Goal: Task Accomplishment & Management: Manage account settings

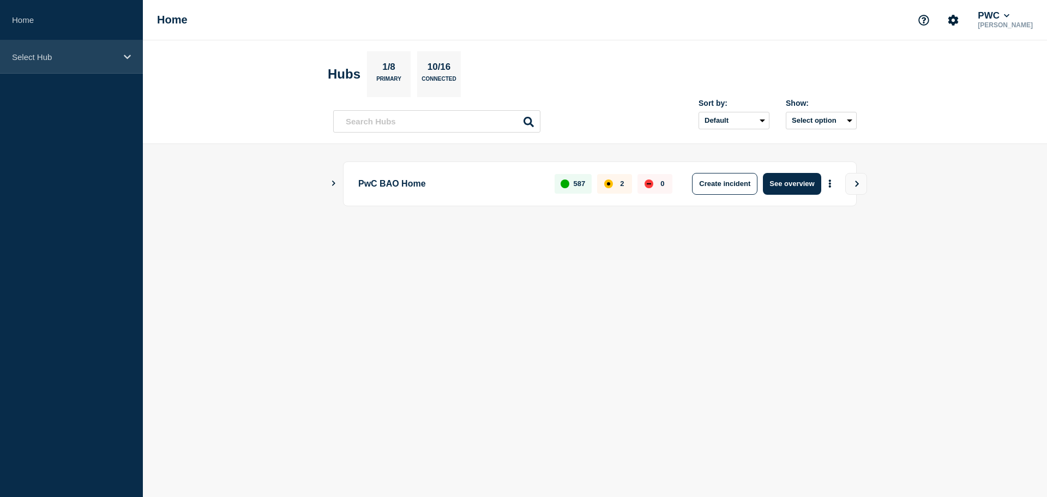
click at [116, 55] on p "Select Hub" at bounding box center [64, 56] width 105 height 9
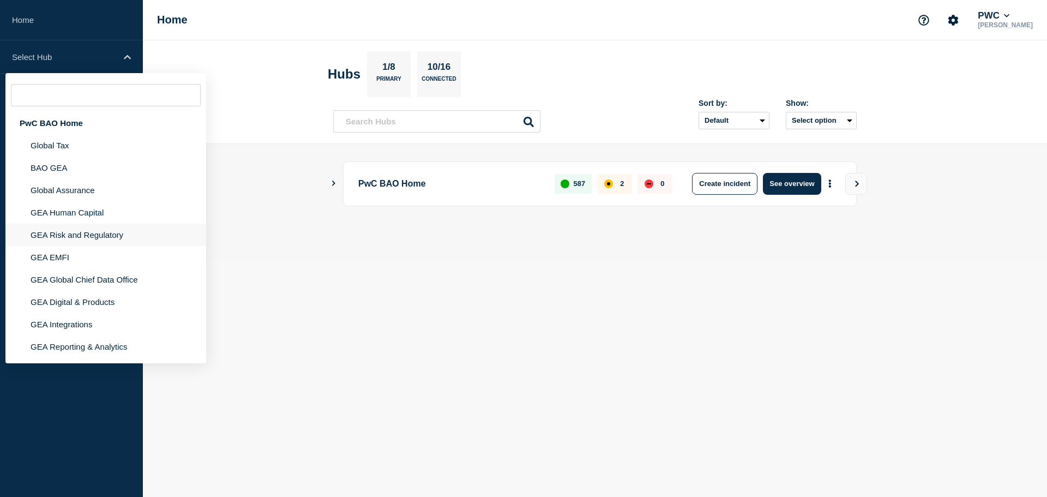
click at [97, 246] on li "GEA Risk and Regulatory" at bounding box center [105, 257] width 201 height 22
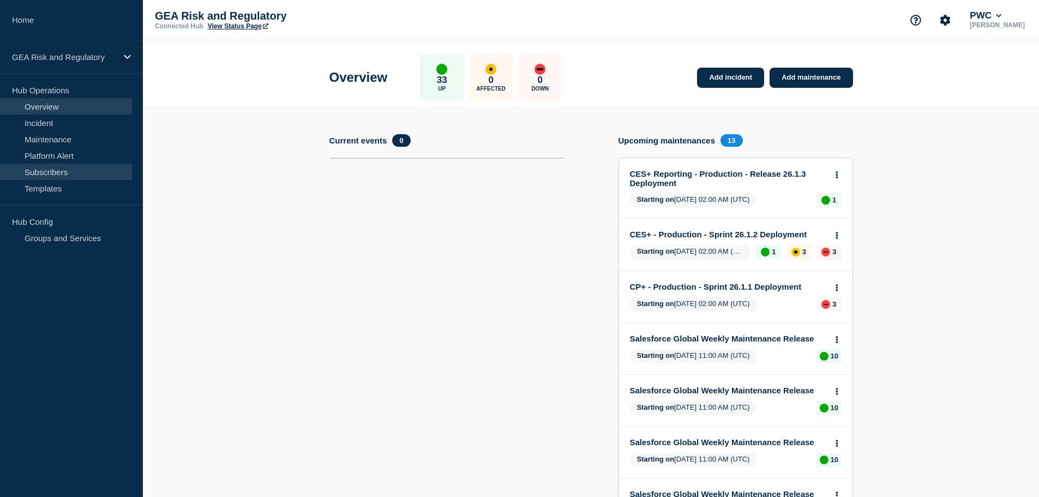
click at [70, 172] on link "Subscribers" at bounding box center [66, 172] width 132 height 16
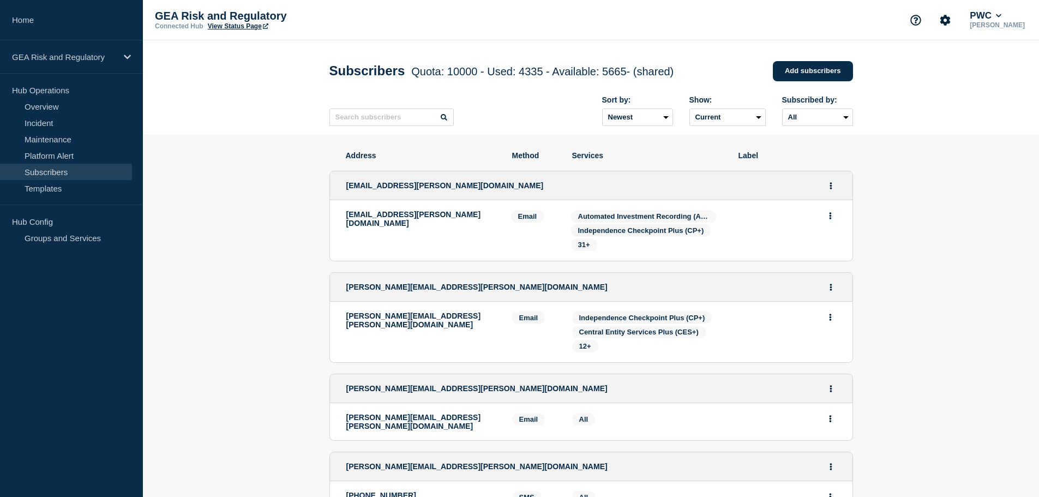
click at [401, 16] on div "GEA Risk and Regulatory Connected Hub View Status Page PWC [PERSON_NAME]" at bounding box center [591, 20] width 896 height 40
click at [364, 123] on input "text" at bounding box center [392, 117] width 124 height 17
paste input "[EMAIL_ADDRESS][DOMAIN_NAME]"
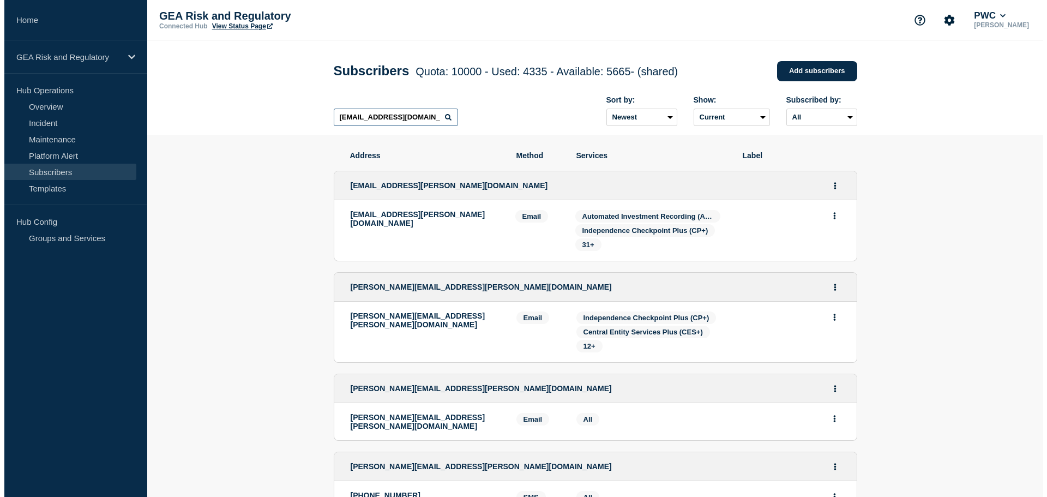
scroll to position [0, 34]
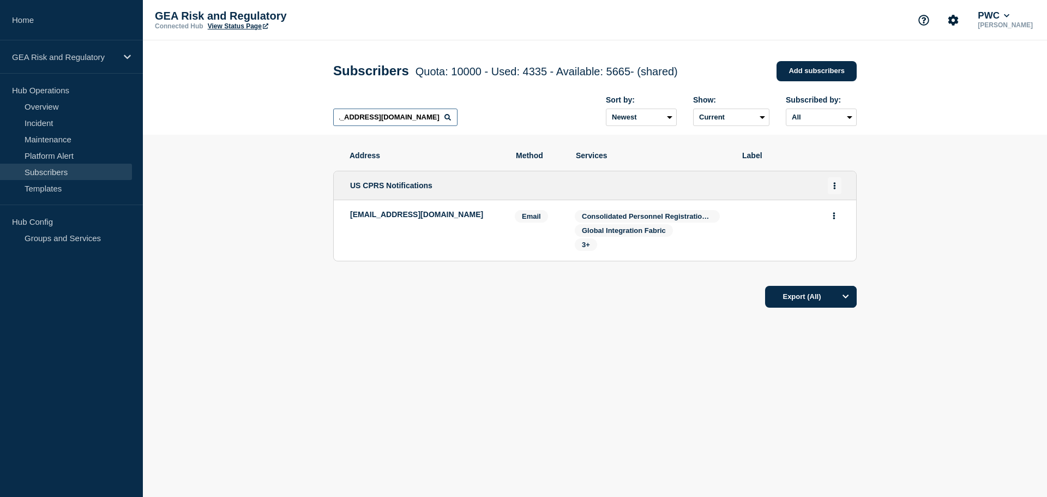
type input "[EMAIL_ADDRESS][DOMAIN_NAME]"
click at [835, 189] on icon "Actions" at bounding box center [835, 185] width 3 height 7
click at [838, 219] on li "Edit" at bounding box center [835, 216] width 21 height 9
click at [830, 219] on link "Edit" at bounding box center [831, 217] width 12 height 8
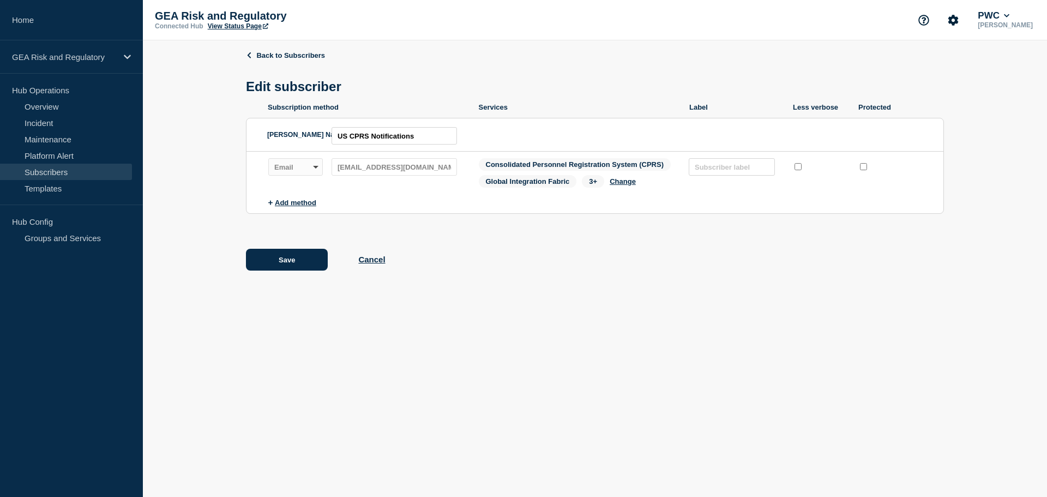
click at [666, 167] on span "Consolidated Personnel Registration System (CPRS)" at bounding box center [575, 164] width 193 height 13
click at [633, 185] on button "Change" at bounding box center [623, 181] width 26 height 8
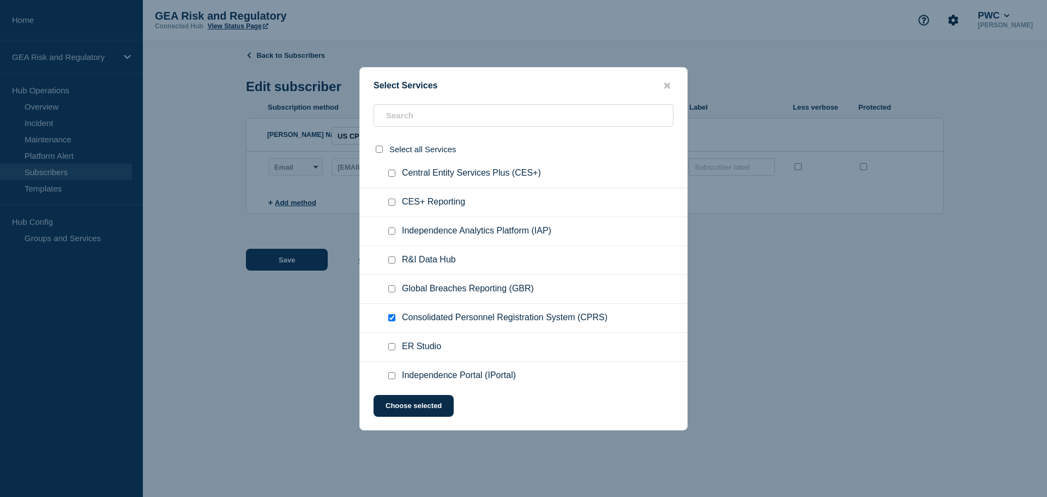
scroll to position [182, 0]
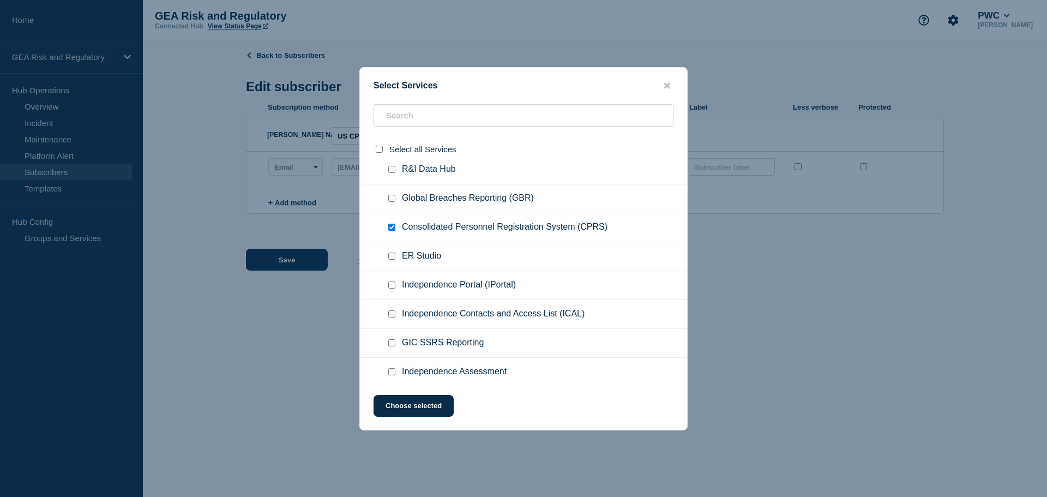
click at [393, 231] on input "Consolidated Personnel Registration System (CPRS) checkbox" at bounding box center [391, 227] width 7 height 7
checkbox input "false"
click at [423, 409] on button "Choose selected" at bounding box center [414, 406] width 80 height 22
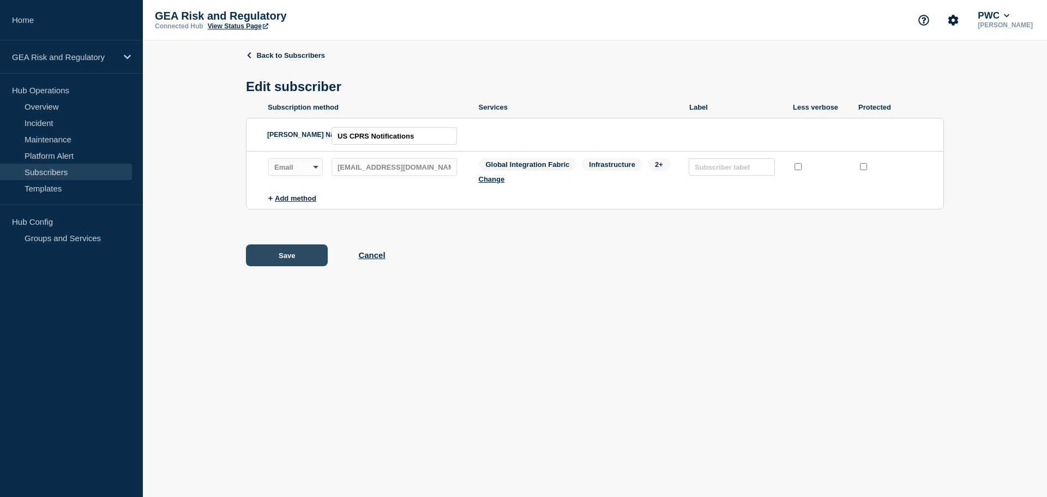
click at [297, 260] on button "Save" at bounding box center [287, 255] width 82 height 22
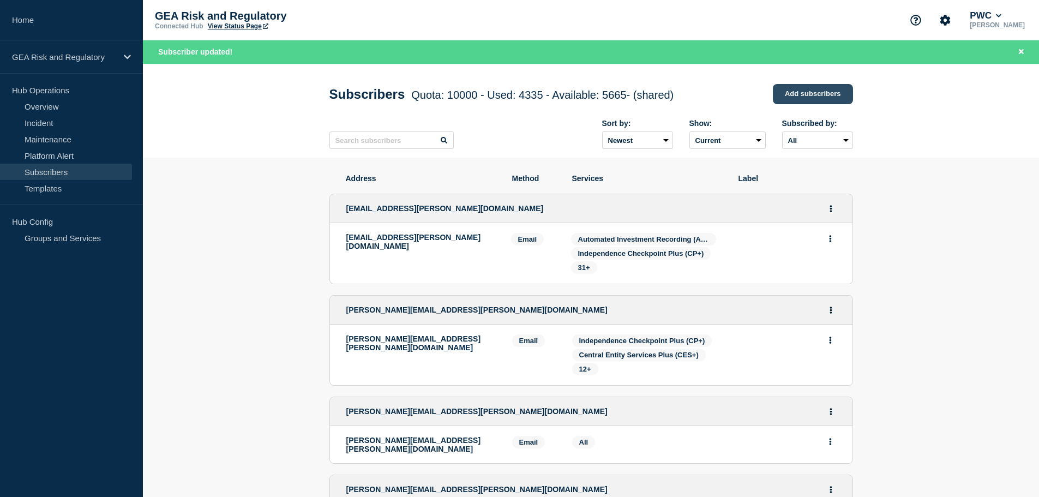
click at [806, 91] on link "Add subscribers" at bounding box center [813, 94] width 80 height 20
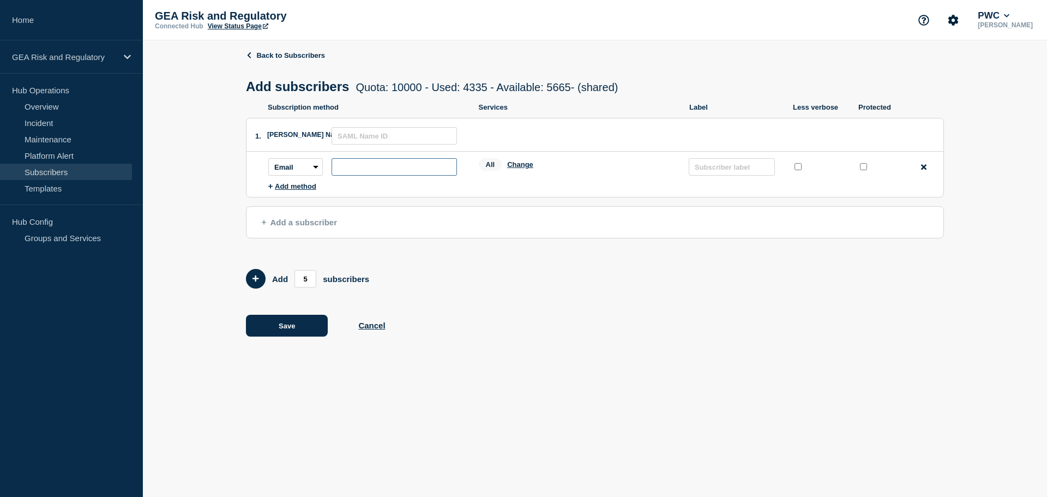
click at [379, 171] on input "subscription-address" at bounding box center [394, 166] width 125 height 17
paste input "[EMAIL_ADDRESS][DOMAIN_NAME]"
type input "[EMAIL_ADDRESS][DOMAIN_NAME]"
click at [397, 132] on input "text" at bounding box center [394, 135] width 125 height 17
paste input "CPRS Notifications"
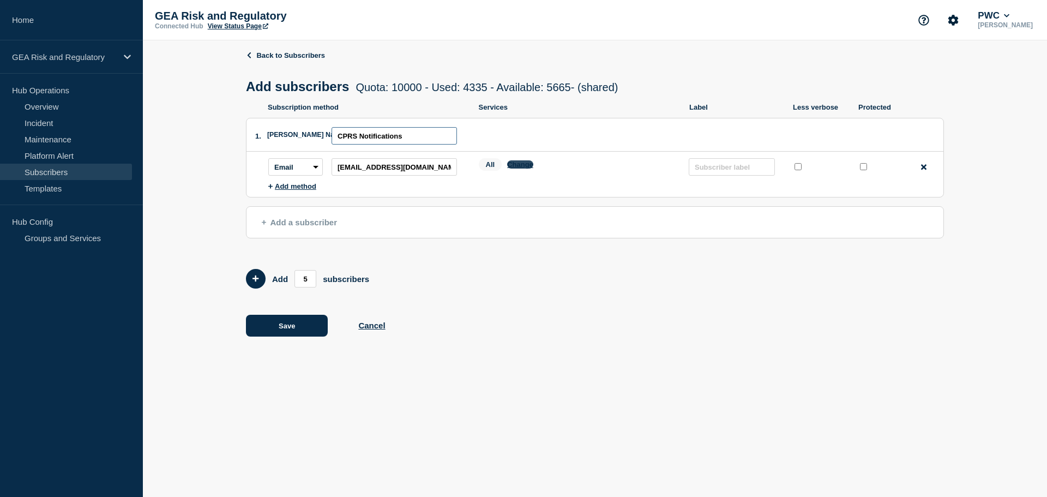
type input "CPRS Notifications"
click at [522, 165] on button "Change" at bounding box center [520, 164] width 26 height 8
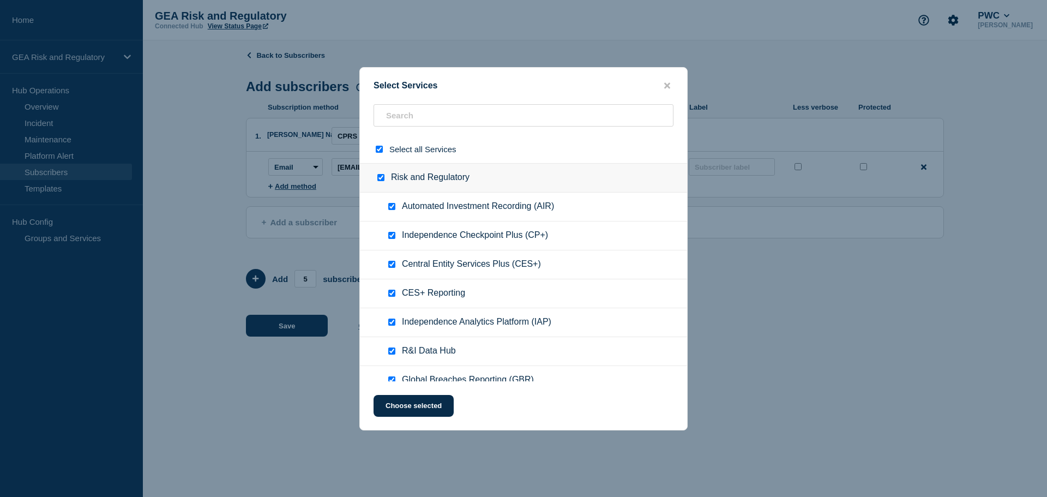
click at [381, 149] on input "select all checkbox" at bounding box center [379, 149] width 7 height 7
checkbox input "false"
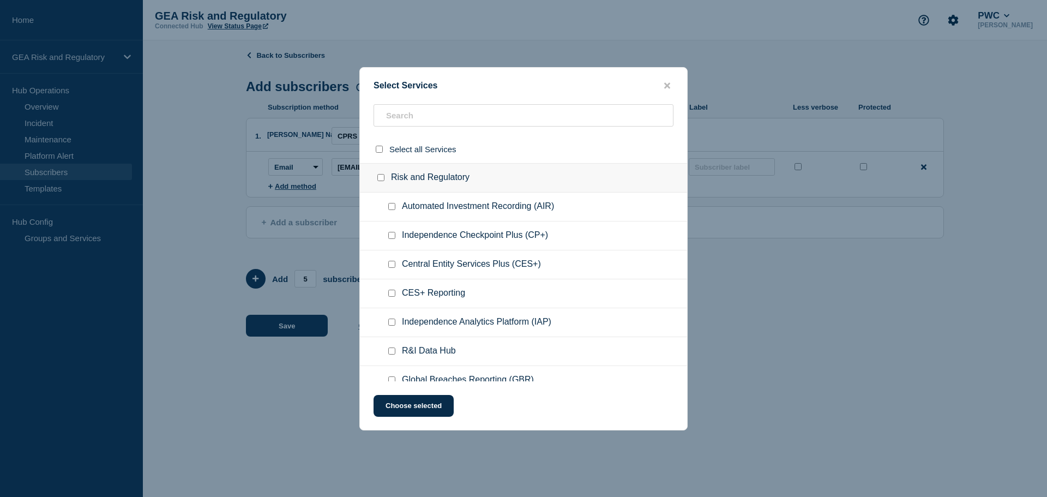
checkbox input "false"
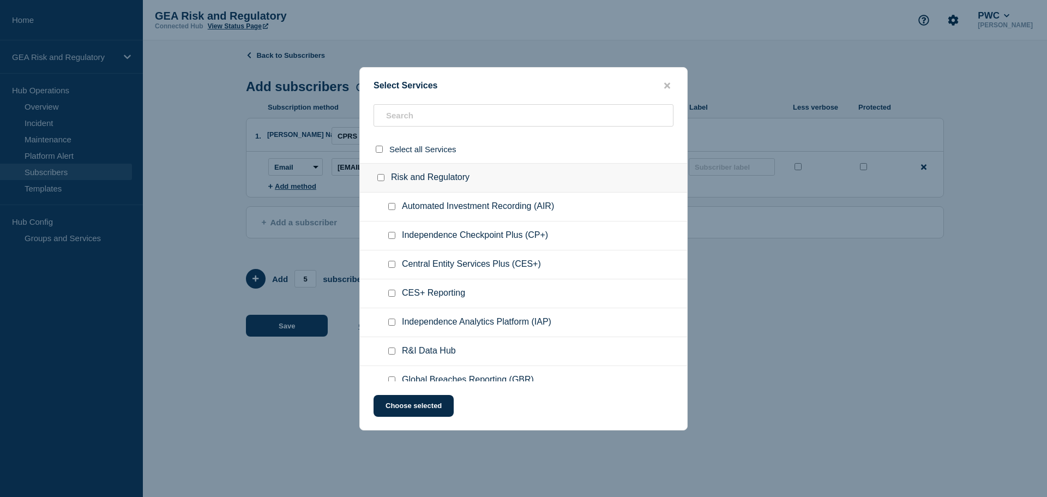
checkbox input "false"
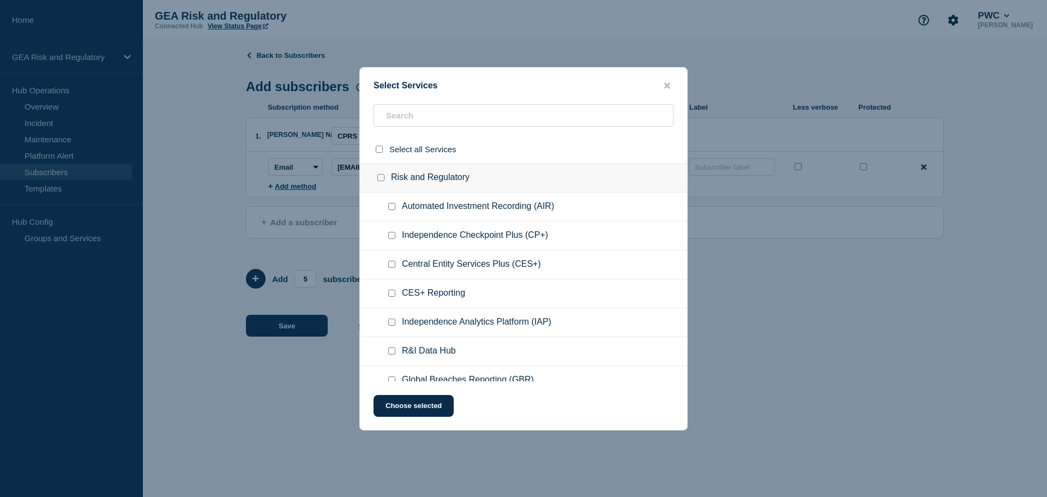
checkbox input "false"
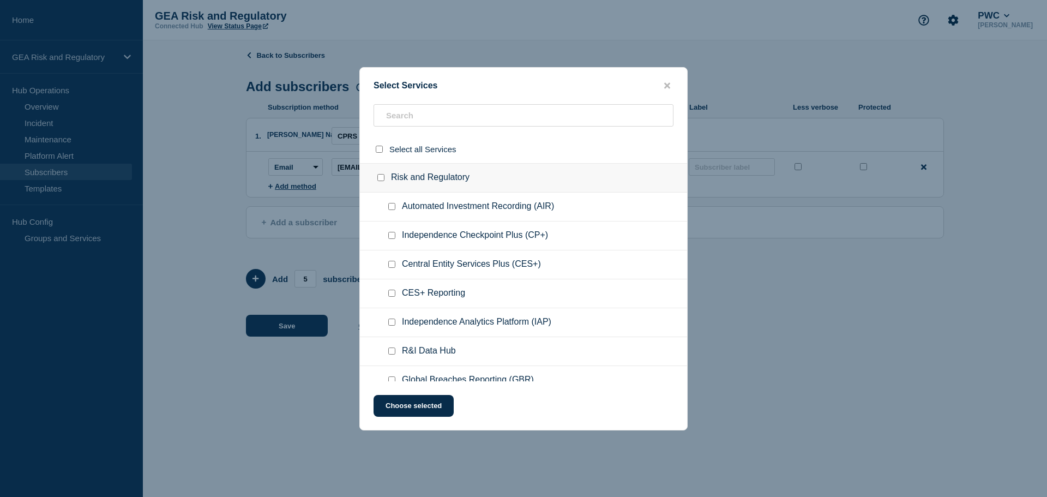
checkbox input "false"
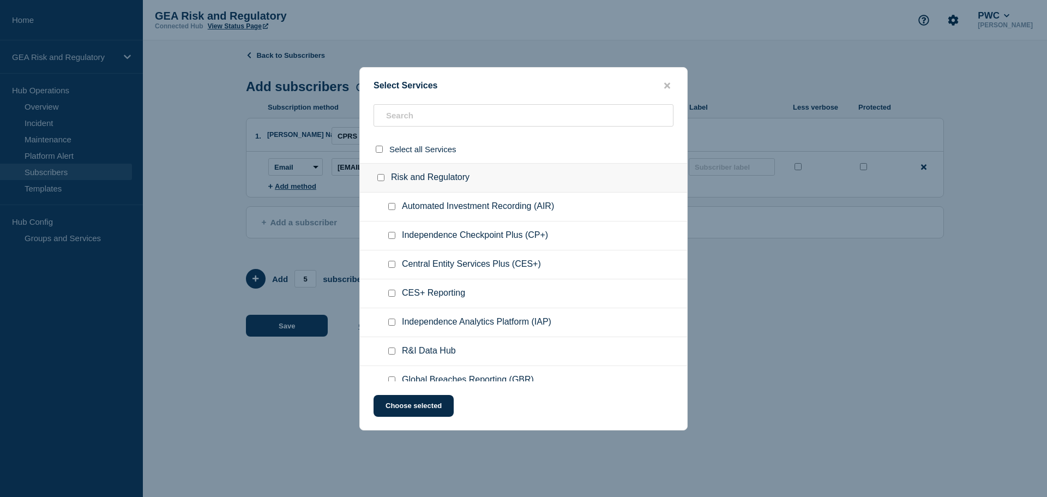
checkbox input "false"
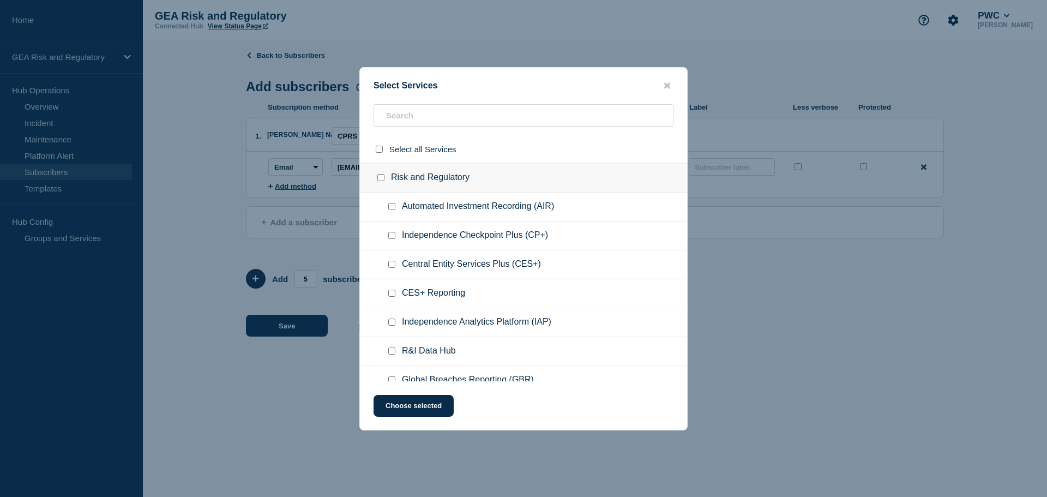
checkbox input "false"
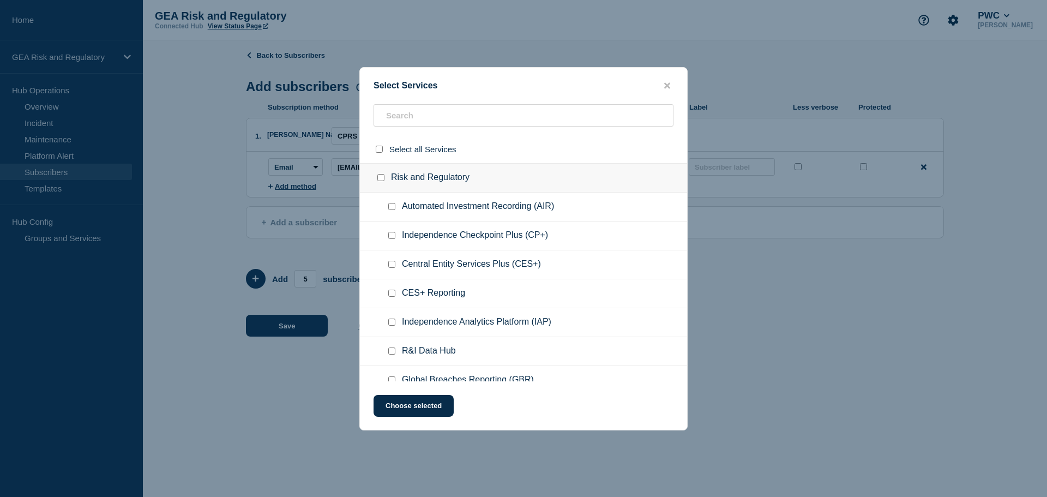
checkbox input "false"
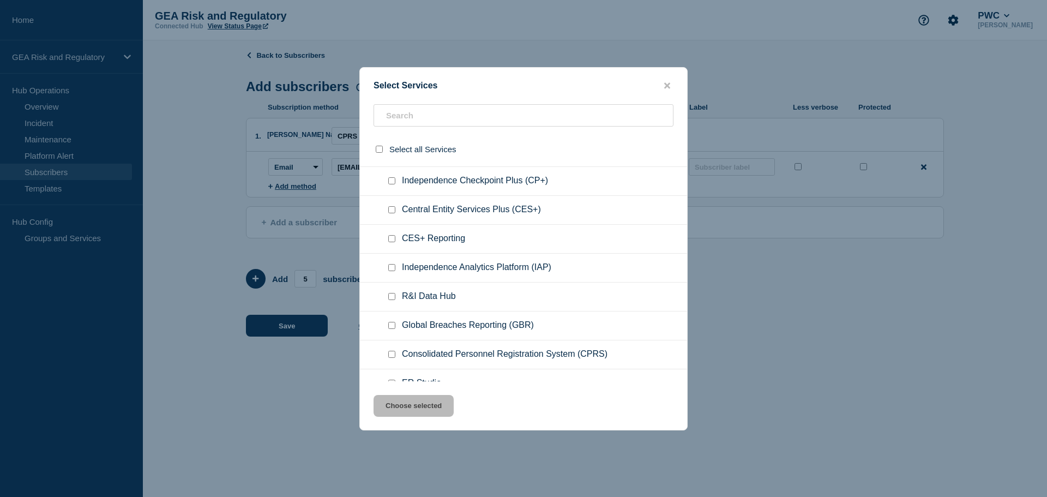
scroll to position [91, 0]
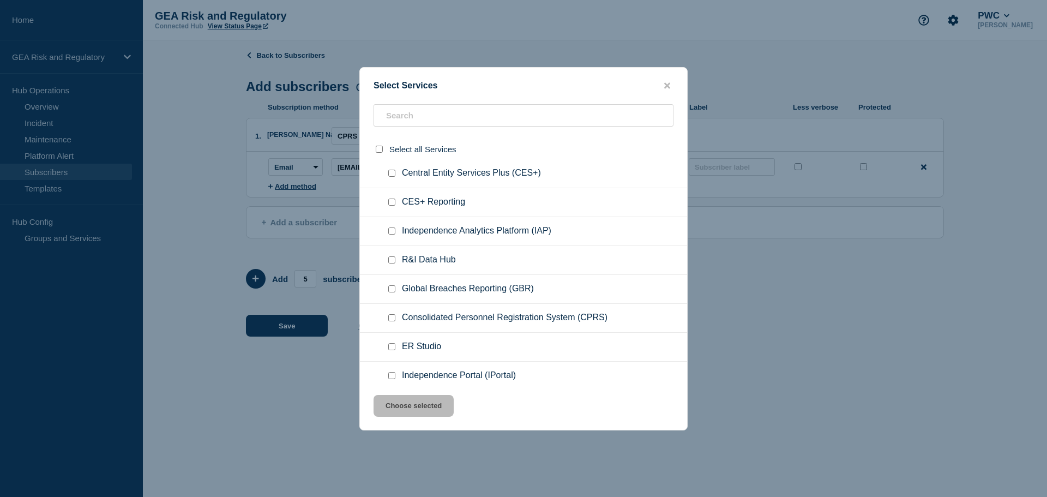
click at [393, 320] on input "Consolidated Personnel Registration System (CPRS) checkbox" at bounding box center [391, 317] width 7 height 7
checkbox input "true"
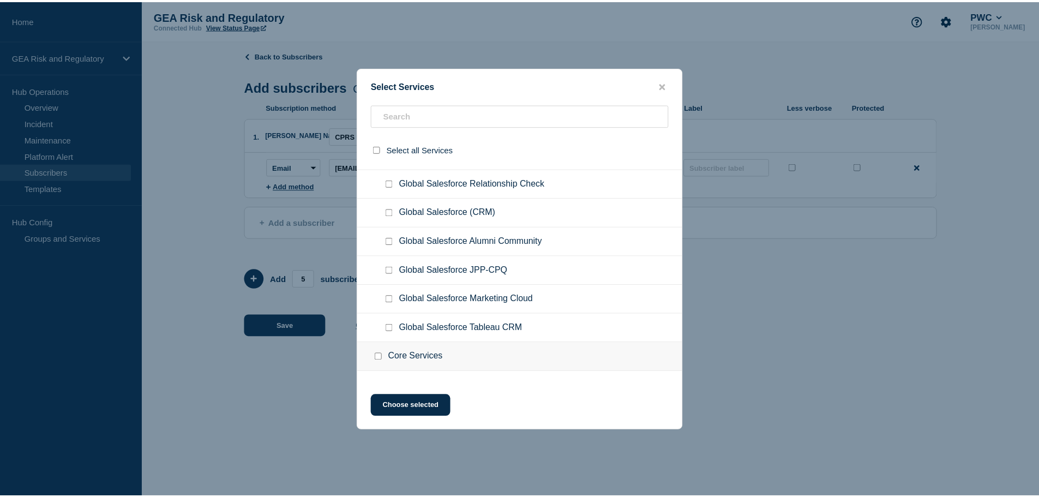
scroll to position [794, 0]
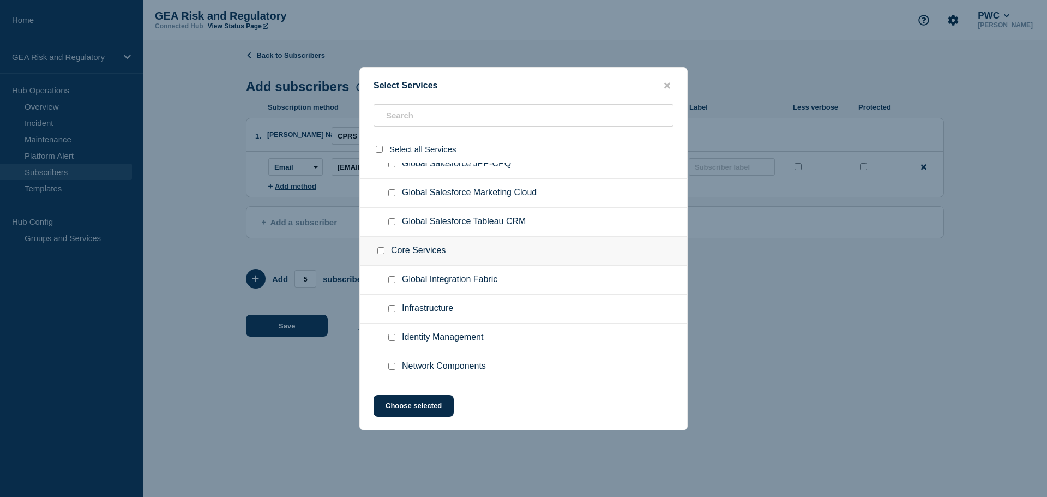
click at [380, 249] on input "Core Services checkbox" at bounding box center [381, 250] width 7 height 7
checkbox input "true"
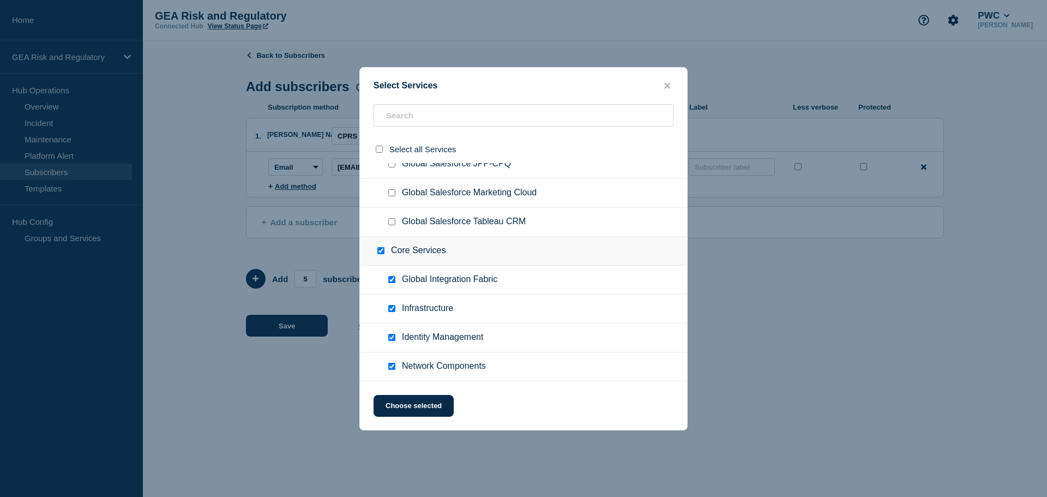
checkbox input "true"
click at [440, 406] on button "Choose selected" at bounding box center [414, 406] width 80 height 22
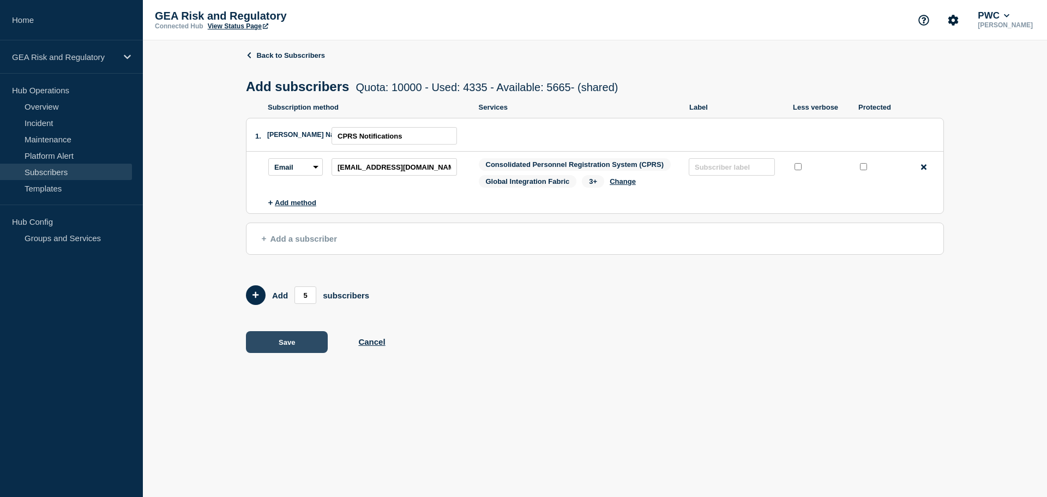
click at [292, 342] on button "Save" at bounding box center [287, 342] width 82 height 22
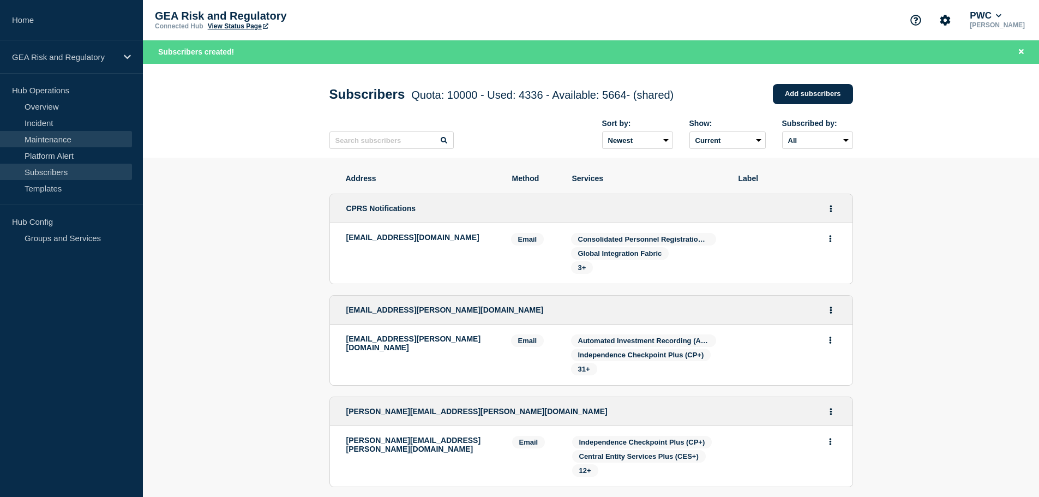
click at [55, 141] on link "Maintenance" at bounding box center [66, 139] width 132 height 16
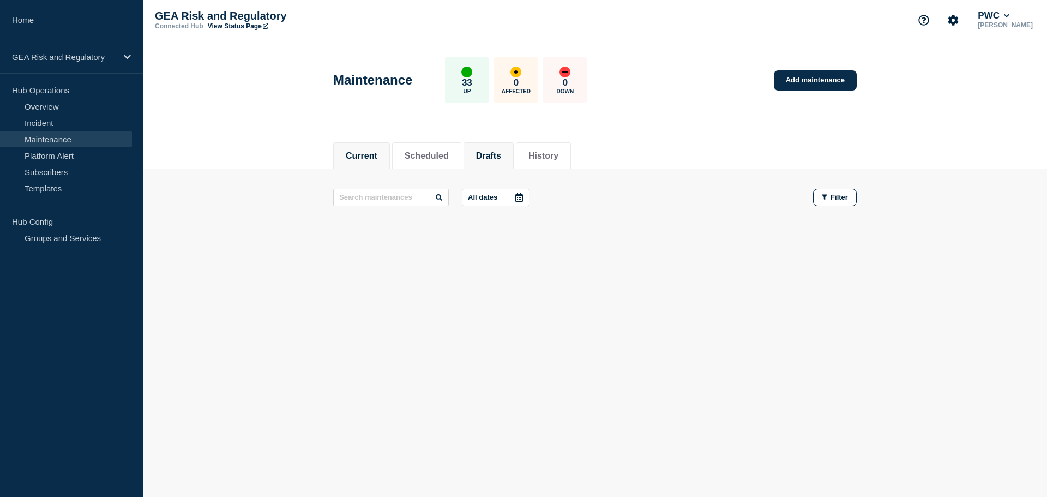
click at [501, 152] on button "Drafts" at bounding box center [488, 156] width 25 height 10
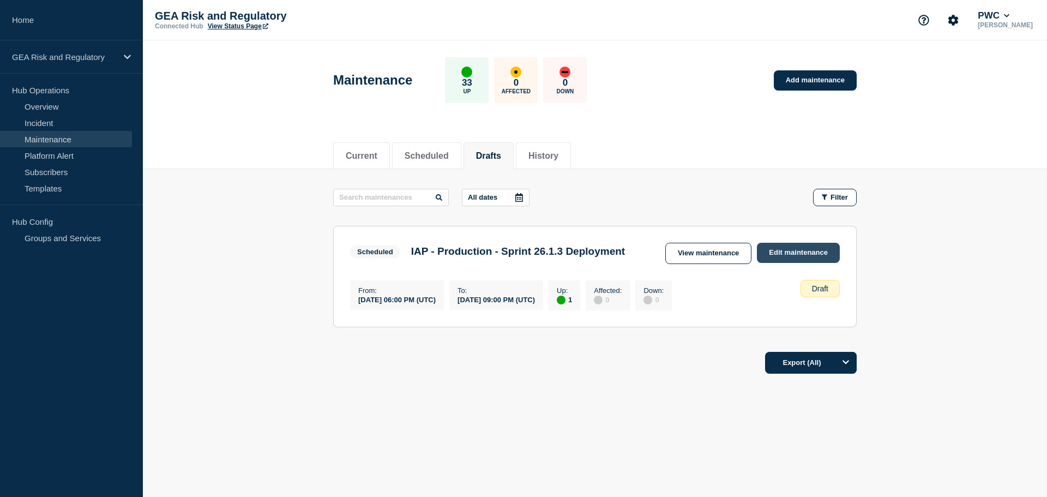
click at [799, 257] on link "Edit maintenance" at bounding box center [798, 253] width 83 height 20
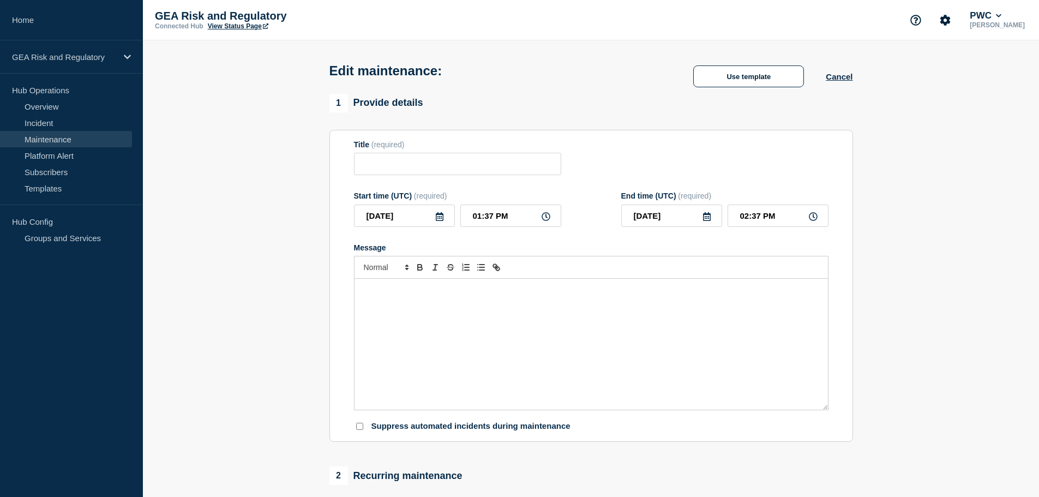
type input "IAP - Production - Sprint 26.1.3 Deployment"
type input "06:00 PM"
type input "09:00 PM"
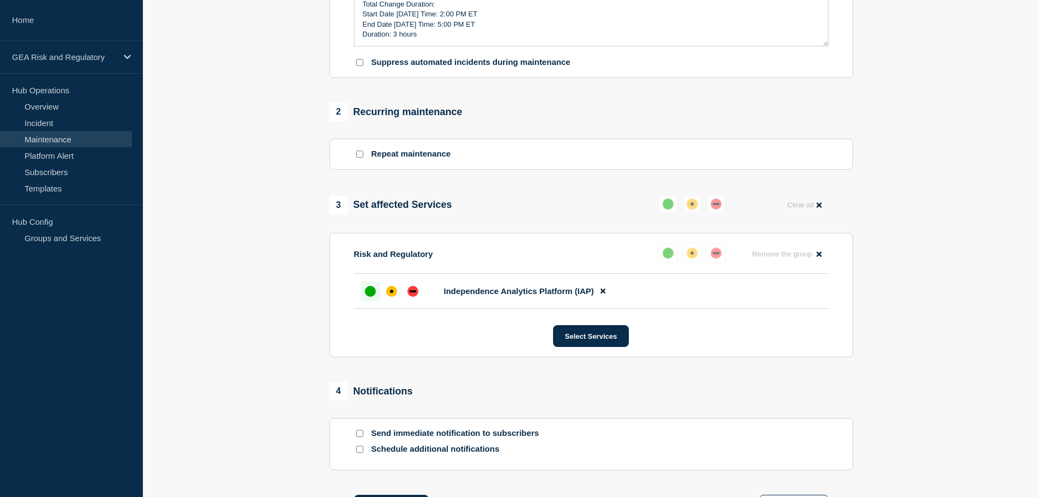
scroll to position [454, 0]
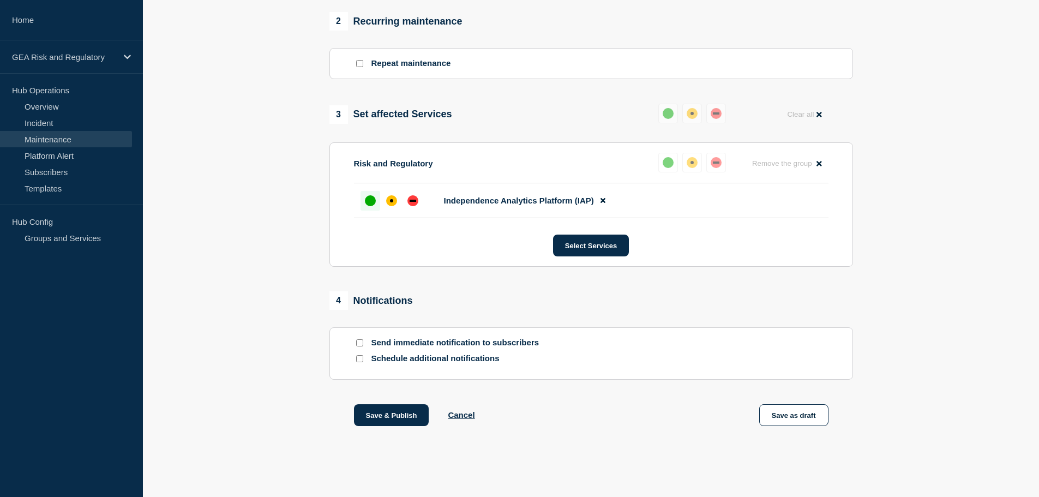
click at [359, 346] on input "Send immediate notification to subscribers" at bounding box center [359, 342] width 7 height 7
checkbox input "true"
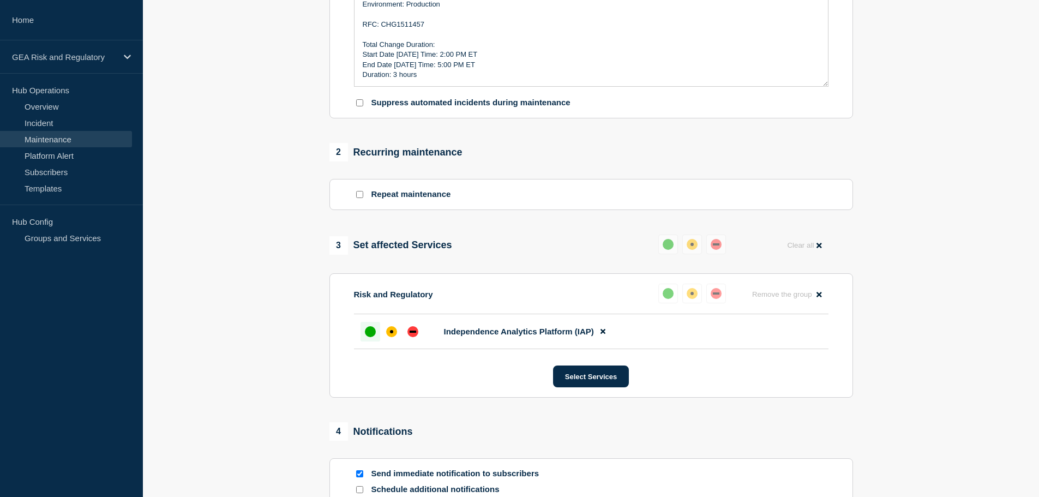
scroll to position [0, 0]
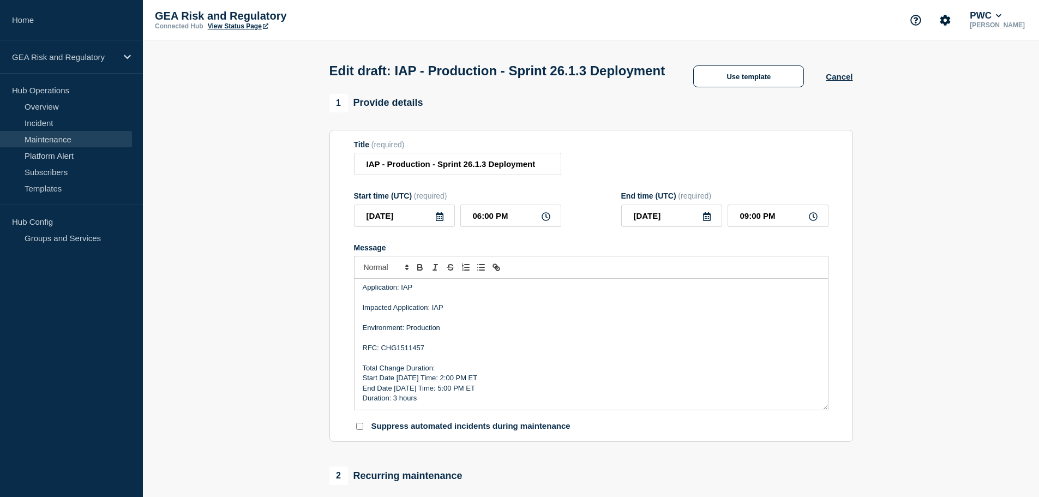
click at [411, 353] on p "RFC: CHG1511457" at bounding box center [591, 348] width 457 height 10
copy p "CHG1511457"
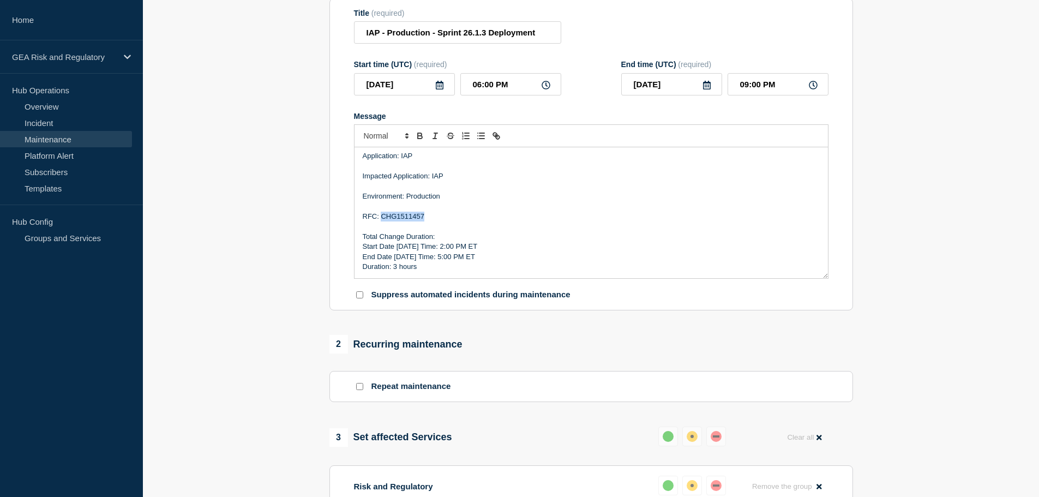
scroll to position [454, 0]
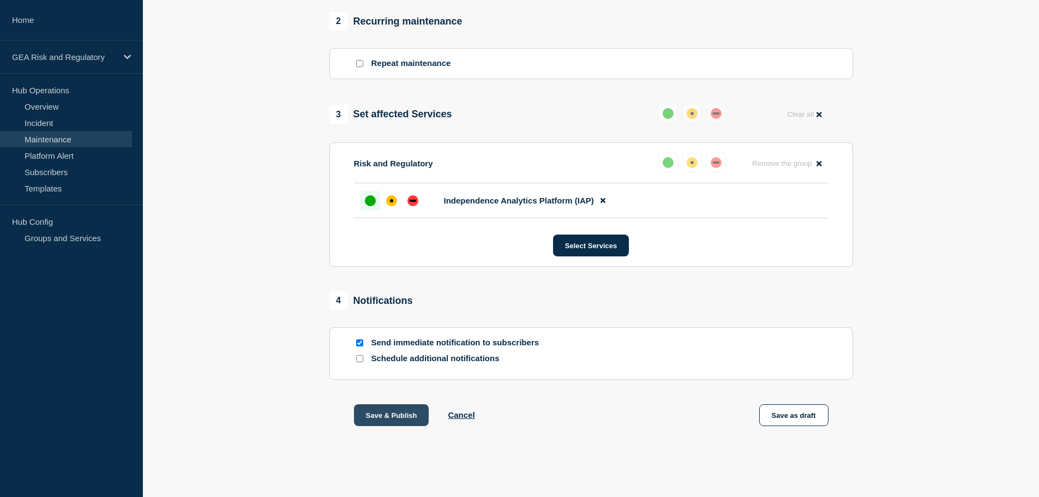
click at [399, 426] on button "Save & Publish" at bounding box center [391, 415] width 75 height 22
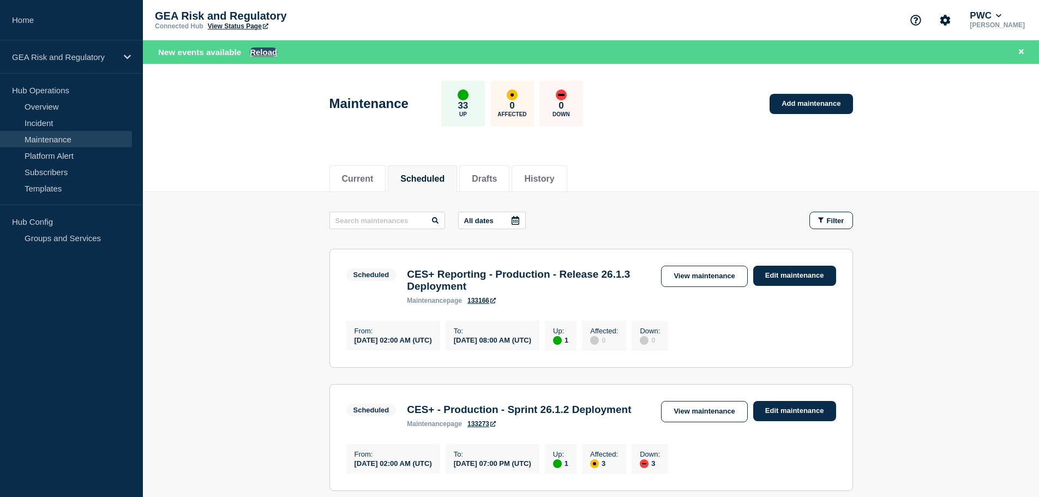
click at [266, 54] on button "Reload" at bounding box center [263, 51] width 27 height 9
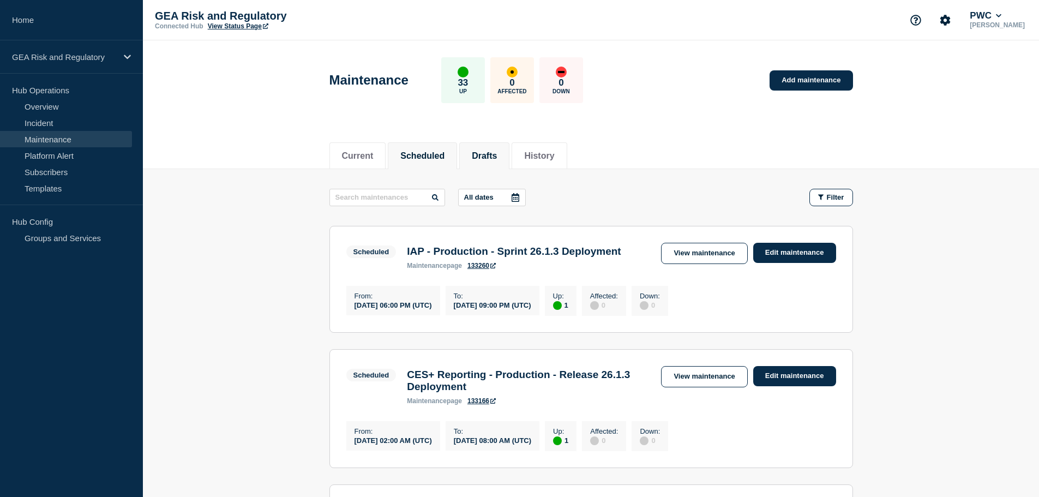
click at [497, 156] on button "Drafts" at bounding box center [484, 156] width 25 height 10
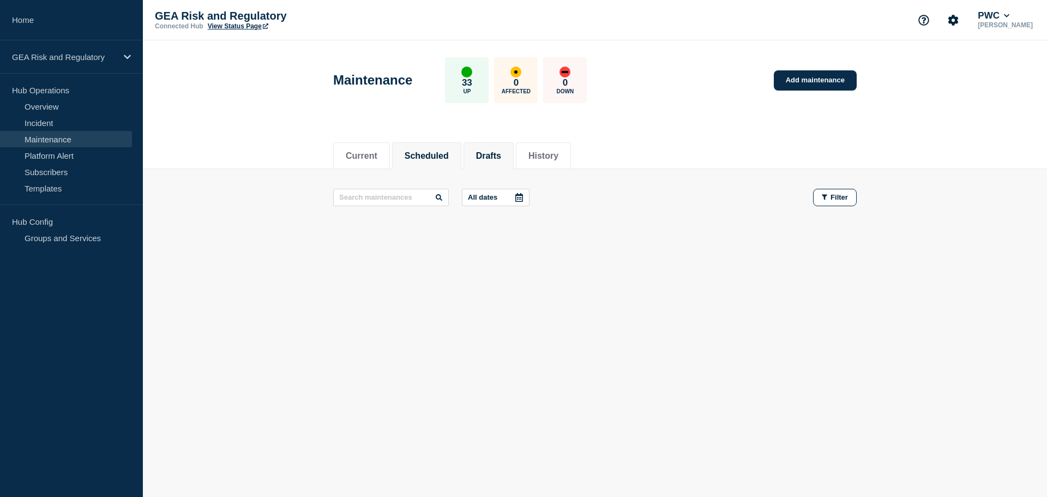
click at [439, 156] on button "Scheduled" at bounding box center [427, 156] width 44 height 10
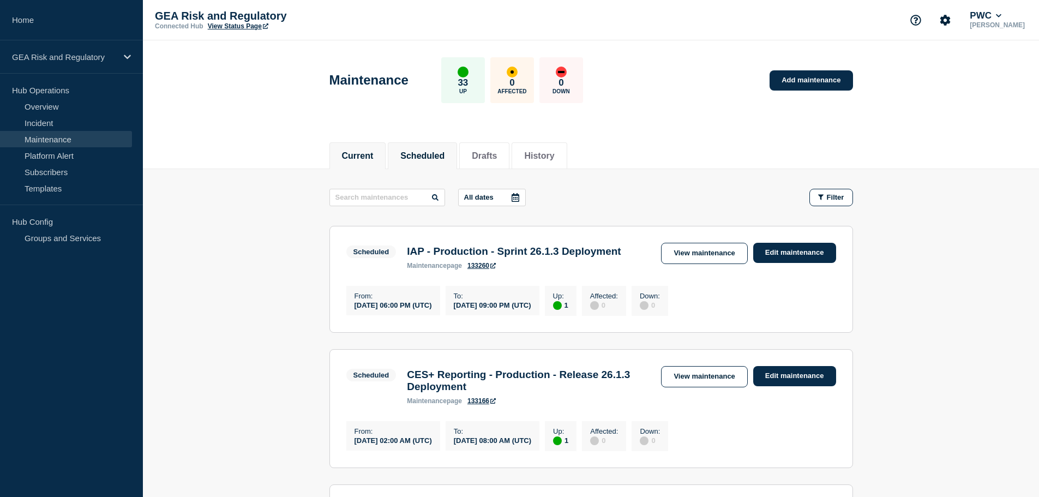
click at [362, 155] on button "Current" at bounding box center [358, 156] width 32 height 10
